Goal: Communication & Community: Ask a question

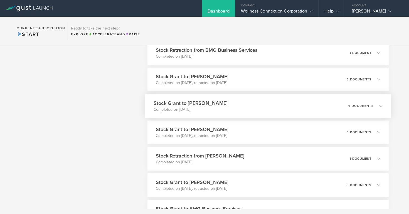
scroll to position [651, 0]
click at [370, 11] on div "[PERSON_NAME]" at bounding box center [375, 12] width 47 height 8
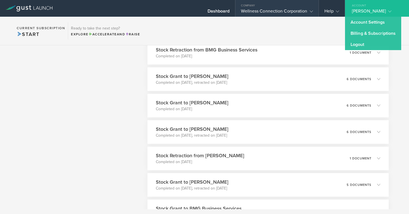
click at [278, 10] on div "Wellness Connection Corporation" at bounding box center [277, 12] width 72 height 8
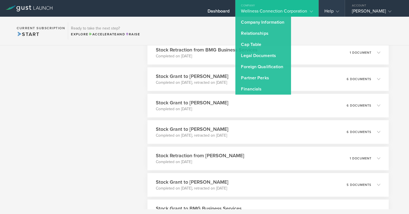
scroll to position [0, 0]
click at [332, 8] on div "Help" at bounding box center [331, 12] width 15 height 8
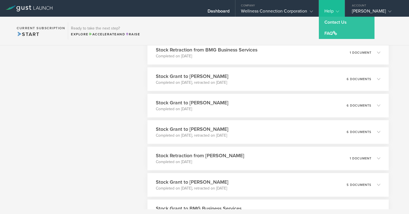
drag, startPoint x: 330, startPoint y: 23, endPoint x: 340, endPoint y: 24, distance: 9.8
click at [330, 23] on link "Contact Us" at bounding box center [346, 22] width 56 height 11
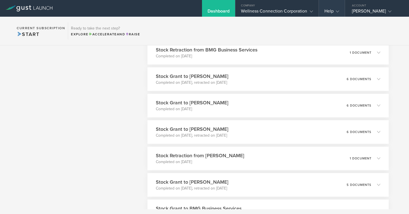
click at [329, 10] on div "Help" at bounding box center [331, 12] width 15 height 8
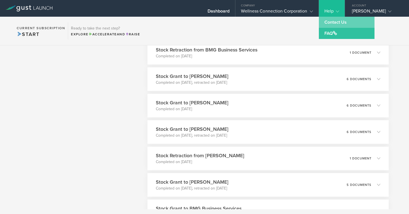
click at [329, 20] on link "Contact Us" at bounding box center [346, 22] width 56 height 11
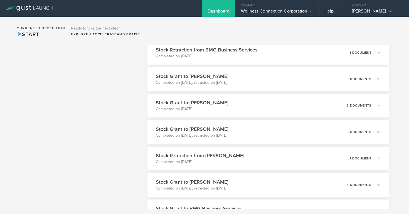
click at [210, 9] on div "Dashboard" at bounding box center [218, 12] width 22 height 8
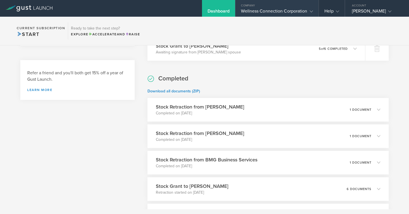
click at [248, 11] on div "Wellness Connection Corporation" at bounding box center [277, 12] width 72 height 8
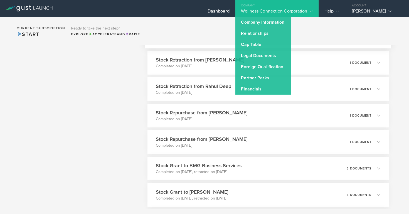
scroll to position [431, 0]
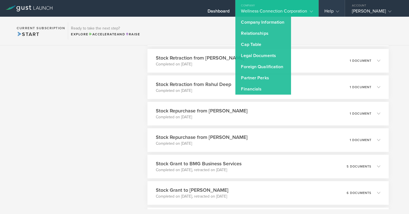
click at [337, 11] on icon at bounding box center [336, 11] width 3 height 3
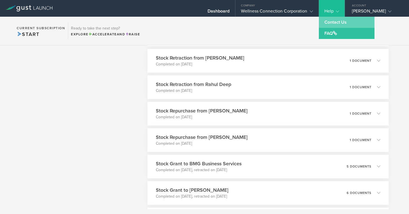
click at [336, 21] on link "Contact Us" at bounding box center [346, 22] width 56 height 11
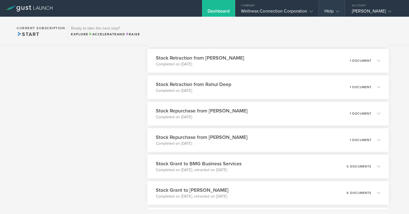
click at [324, 10] on div "Help" at bounding box center [331, 12] width 15 height 8
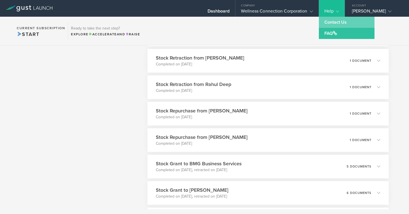
click at [327, 21] on link "Contact Us" at bounding box center [346, 22] width 56 height 11
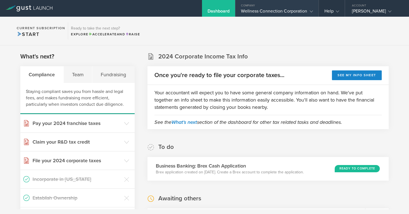
click at [275, 11] on div "Wellness Connection Corporation" at bounding box center [277, 12] width 72 height 8
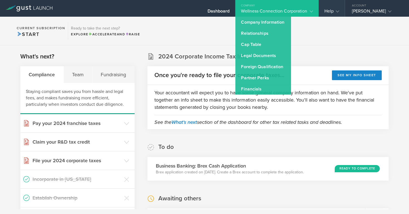
click at [328, 11] on div "Help" at bounding box center [331, 12] width 15 height 8
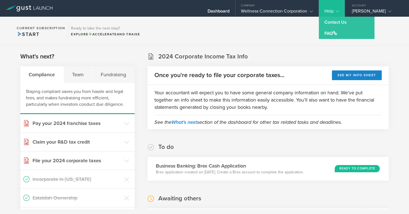
click at [328, 11] on div "Help" at bounding box center [331, 12] width 15 height 8
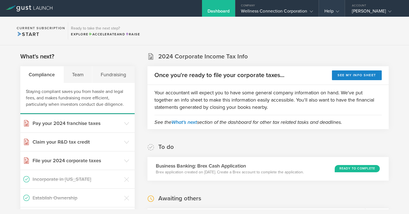
click at [328, 11] on div "Help" at bounding box center [331, 12] width 15 height 8
click at [228, 10] on div "Dashboard" at bounding box center [218, 12] width 22 height 8
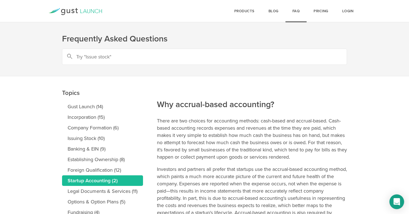
click at [395, 202] on icon "Open Intercom Messenger" at bounding box center [396, 201] width 6 height 7
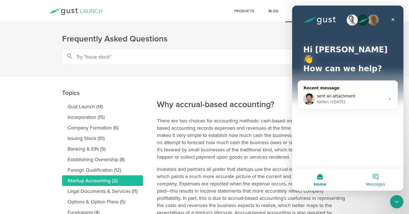
click at [375, 177] on button "Messages" at bounding box center [375, 179] width 56 height 22
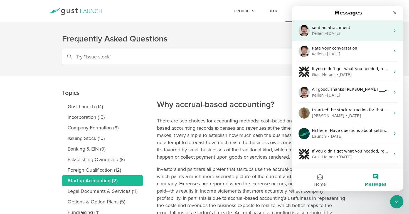
click at [331, 30] on span "sent an attachment" at bounding box center [331, 27] width 38 height 4
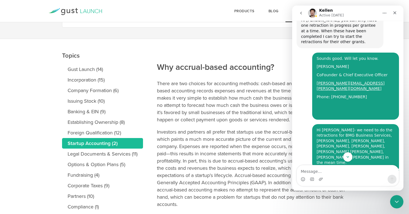
scroll to position [1784, 0]
drag, startPoint x: 317, startPoint y: 44, endPoint x: 381, endPoint y: 58, distance: 65.3
copy div "These are still remaining to be retracted: [PERSON_NAME], [PERSON_NAME], [PERSO…"
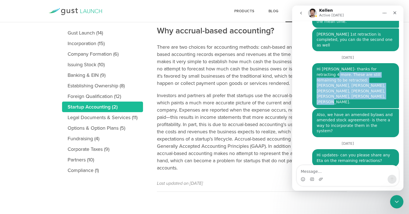
scroll to position [74, 0]
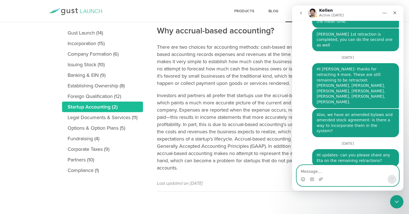
click at [327, 171] on textarea "Message…" at bounding box center [348, 169] width 102 height 9
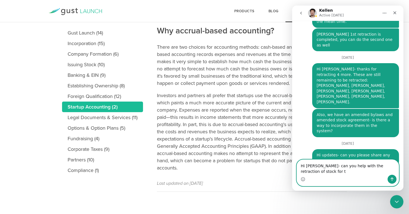
scroll to position [1931, 0]
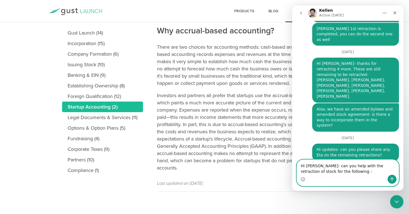
paste textarea "These are still remaining to be retracted: [PERSON_NAME], [PERSON_NAME], [PERSO…"
type textarea "Hi [PERSON_NAME]- can you help with the retraction of stock for the following :…"
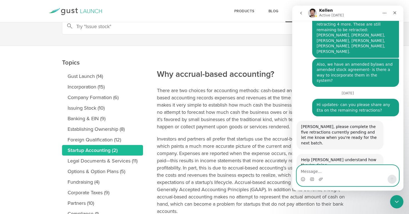
scroll to position [0, 0]
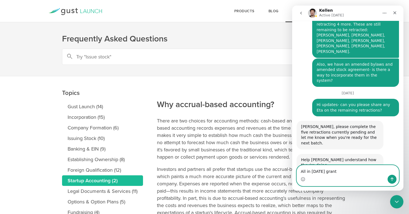
type textarea "All in [DATE] grants"
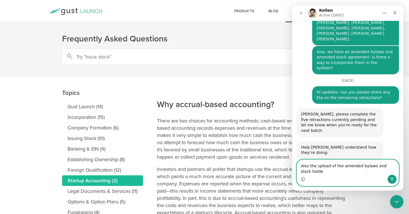
scroll to position [1994, 0]
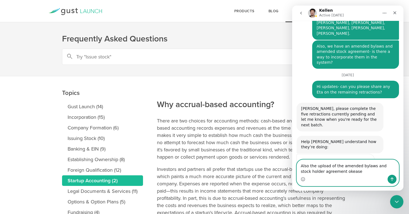
type textarea "Also the upload of the amended bylaws and stock holder agreement please?"
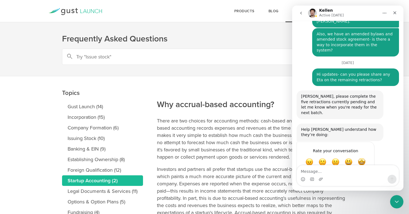
click at [386, 12] on icon "Home" at bounding box center [384, 13] width 4 height 4
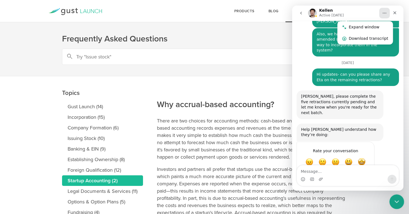
click at [396, 198] on icon "Close Intercom Messenger" at bounding box center [395, 200] width 7 height 7
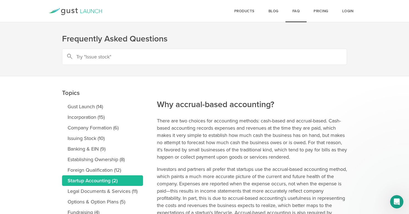
scroll to position [0, 0]
click at [394, 198] on icon "Open Intercom Messenger" at bounding box center [395, 200] width 9 height 9
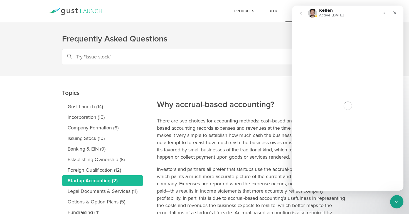
click at [303, 14] on button "go back" at bounding box center [300, 13] width 11 height 11
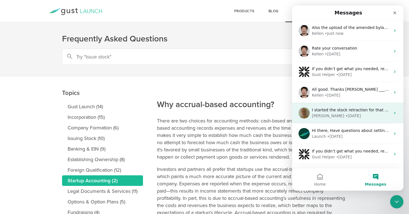
click at [327, 109] on span "I started the stock retraction for that one." at bounding box center [352, 110] width 81 height 4
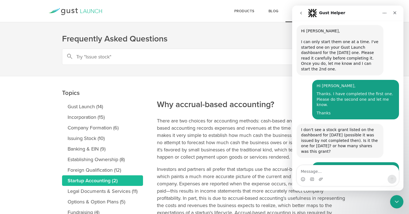
scroll to position [616, 0]
click at [302, 13] on icon "go back" at bounding box center [300, 13] width 4 height 4
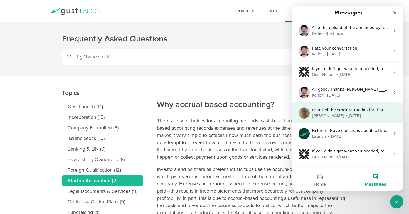
scroll to position [0, 0]
click at [326, 112] on span "I started the stock retraction for that one." at bounding box center [352, 110] width 81 height 4
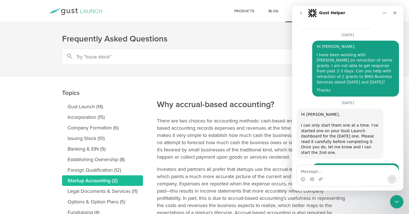
scroll to position [616, 0]
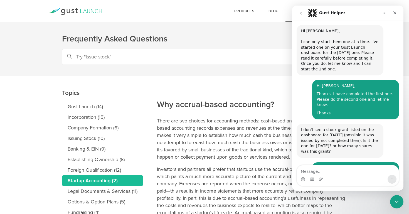
type textarea "i"
type textarea "Hi"
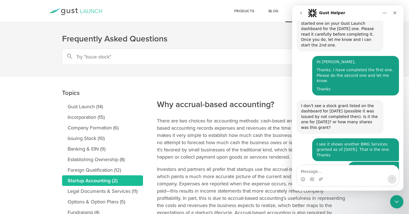
drag, startPoint x: 299, startPoint y: 10, endPoint x: 305, endPoint y: 18, distance: 10.1
click at [305, 18] on div "Intercom messenger" at bounding box center [301, 13] width 12 height 11
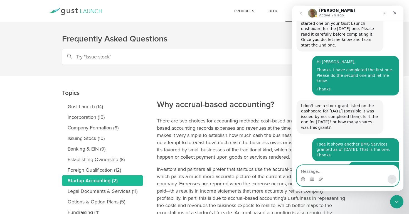
click at [305, 171] on textarea "Message…" at bounding box center [348, 169] width 102 height 9
paste textarea "These are still remaining to be retracted: [PERSON_NAME], [PERSON_NAME], [PERSO…"
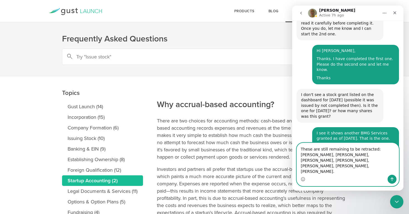
scroll to position [0, 0]
drag, startPoint x: 302, startPoint y: 161, endPoint x: 364, endPoint y: 155, distance: 63.1
click at [372, 159] on textarea "These are still remaining to be retracted: [PERSON_NAME], [PERSON_NAME], [PERSO…" at bounding box center [348, 159] width 102 height 32
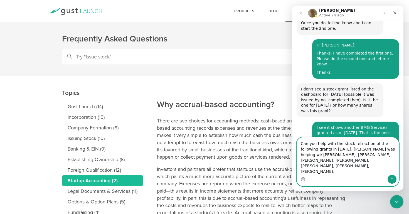
scroll to position [662, 0]
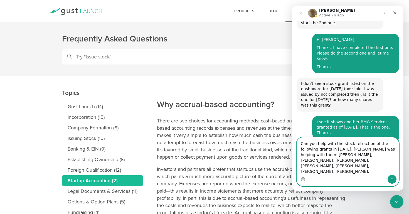
type textarea "Can you help with the stock retraction of the following grants in [DATE]. [PERS…"
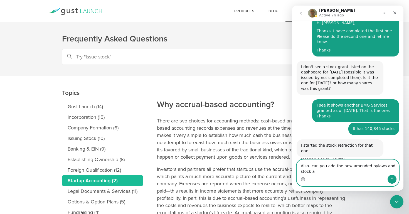
scroll to position [684, 0]
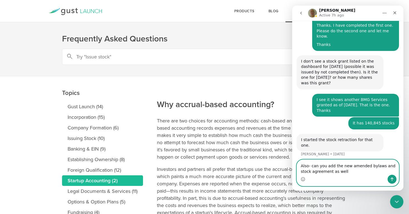
type textarea "Also- can you add the new amended bylaws and stock agreement as well?"
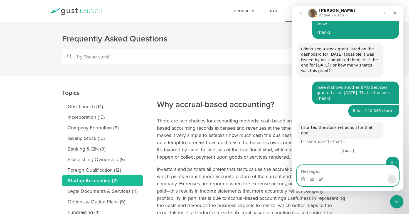
click at [318, 179] on icon "Upload attachment" at bounding box center [320, 179] width 4 height 4
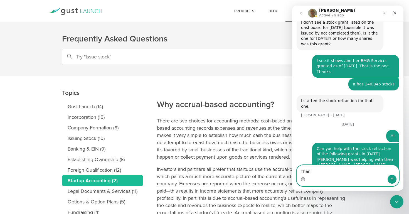
type textarea "Thank"
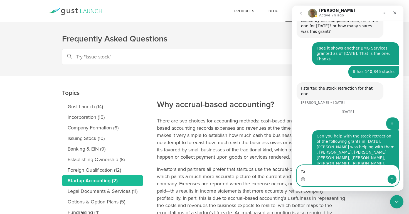
type textarea "You"
